Goal: Find specific page/section: Find specific page/section

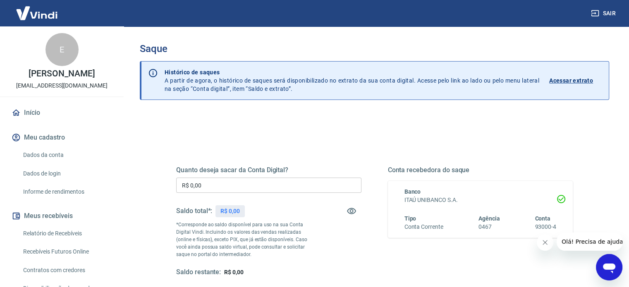
click at [36, 115] on link "Início" at bounding box center [62, 113] width 104 height 18
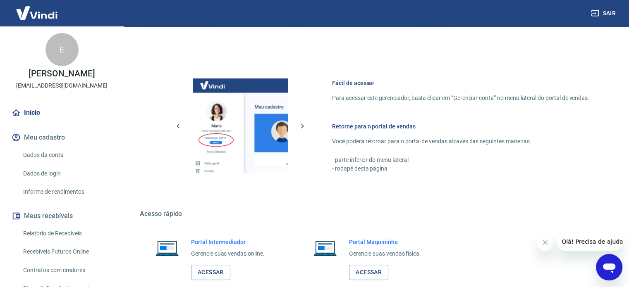
scroll to position [365, 0]
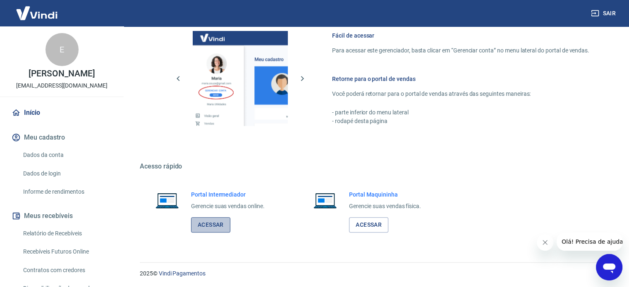
click at [225, 224] on link "Acessar" at bounding box center [210, 224] width 39 height 15
